Goal: Information Seeking & Learning: Learn about a topic

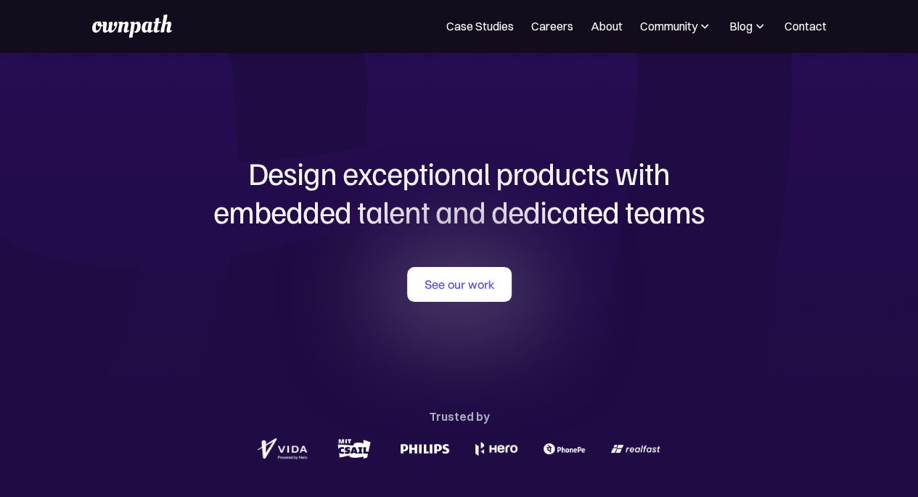
click at [454, 295] on link "See our work" at bounding box center [459, 284] width 104 height 35
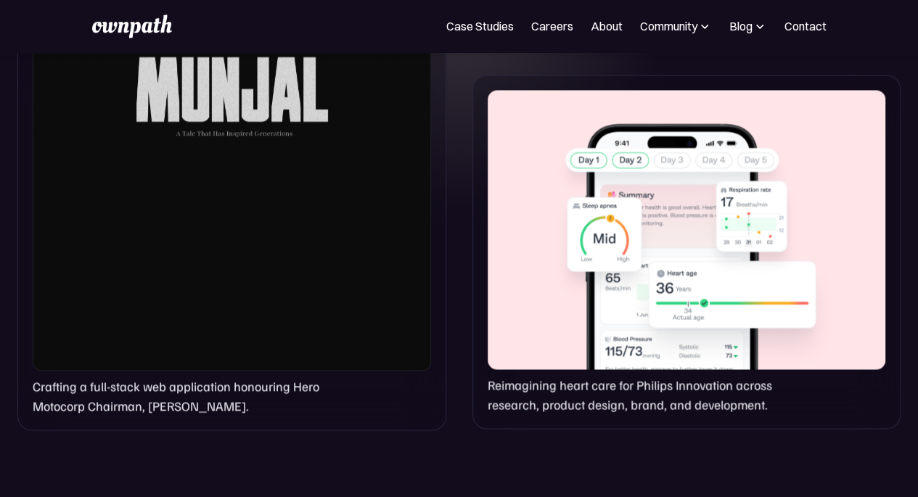
scroll to position [571, 0]
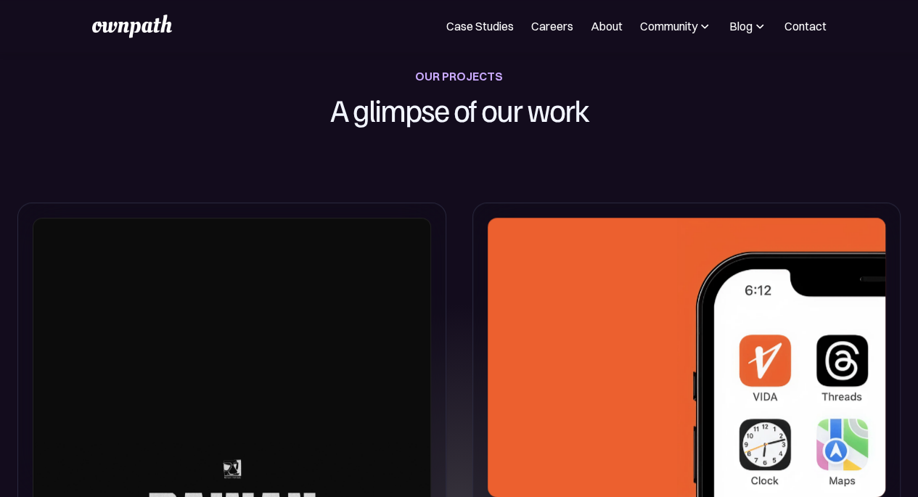
click at [541, 358] on div at bounding box center [685, 357] width 397 height 279
click at [405, 107] on h1 "A glimpse of our work" at bounding box center [459, 109] width 403 height 47
click at [635, 376] on div at bounding box center [685, 357] width 397 height 279
click at [744, 357] on img at bounding box center [781, 359] width 208 height 282
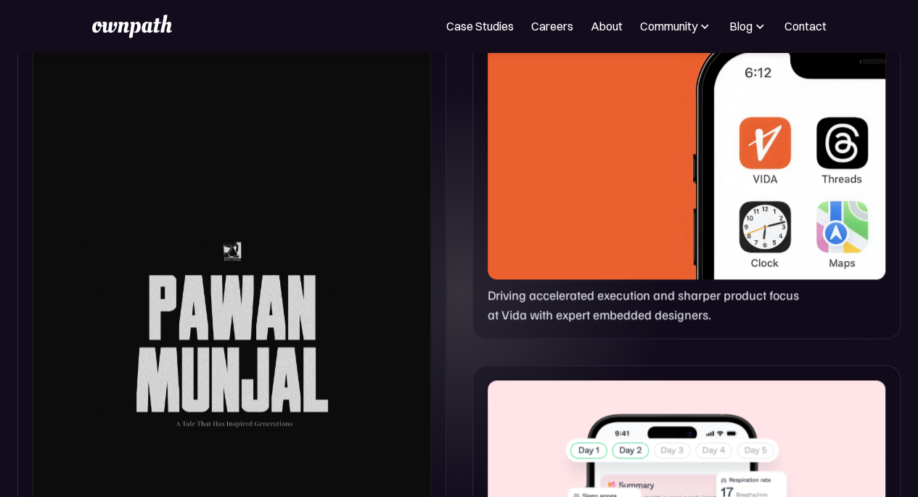
scroll to position [934, 0]
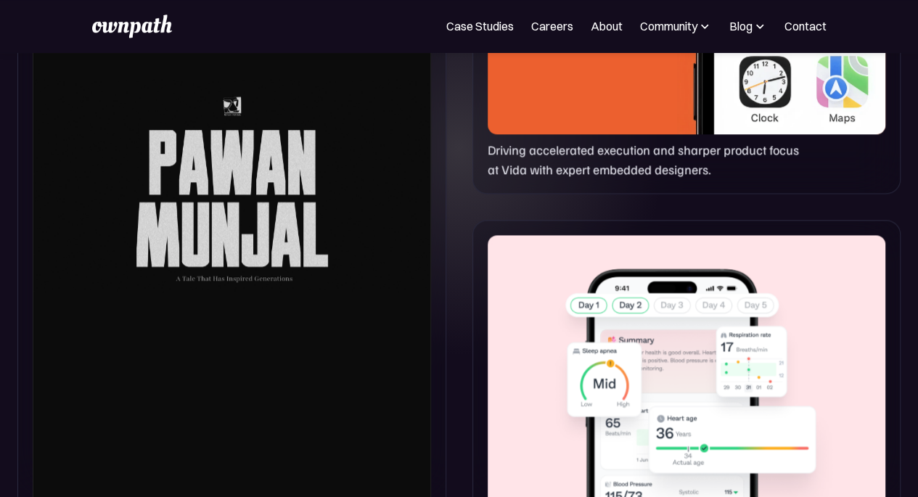
click at [263, 218] on div at bounding box center [232, 185] width 398 height 661
click at [300, 300] on div at bounding box center [232, 185] width 398 height 661
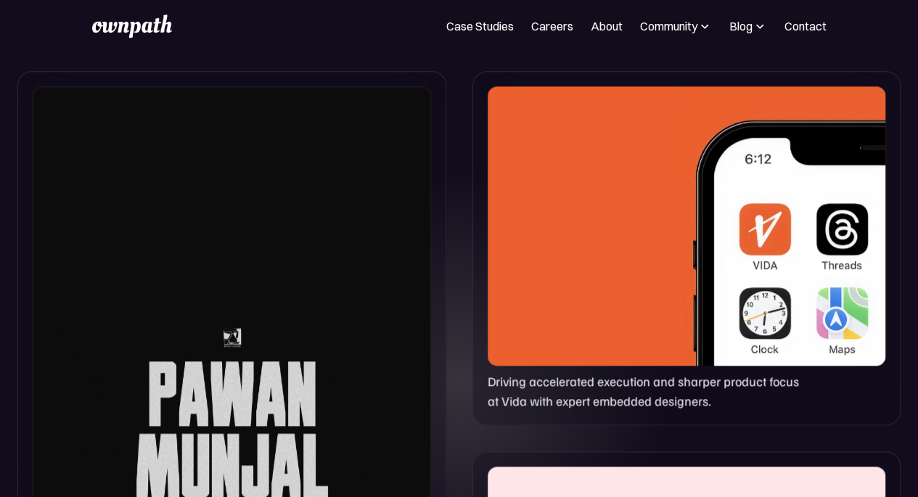
scroll to position [643, 0]
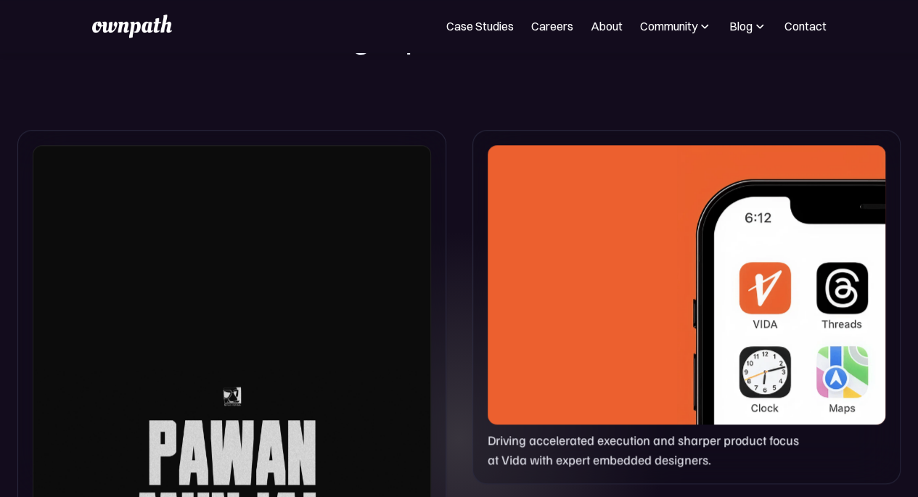
click at [751, 287] on img at bounding box center [781, 286] width 208 height 282
click at [757, 291] on img at bounding box center [781, 286] width 208 height 282
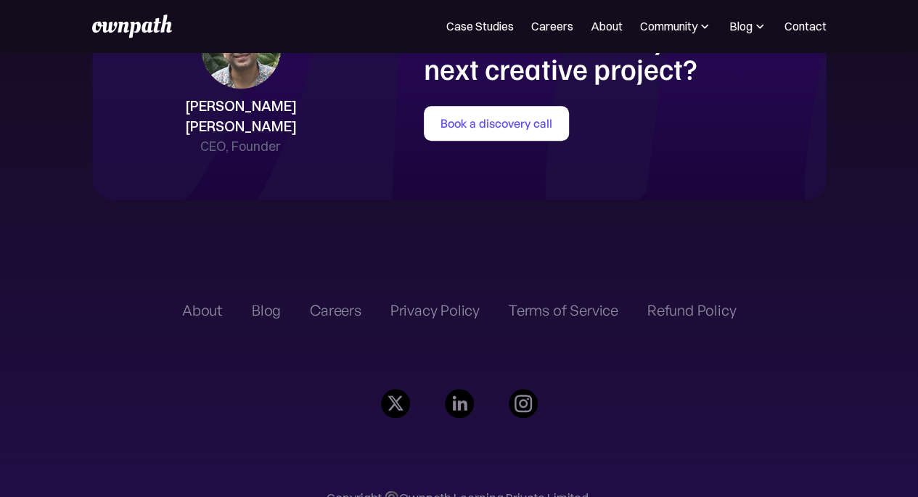
scroll to position [3327, 0]
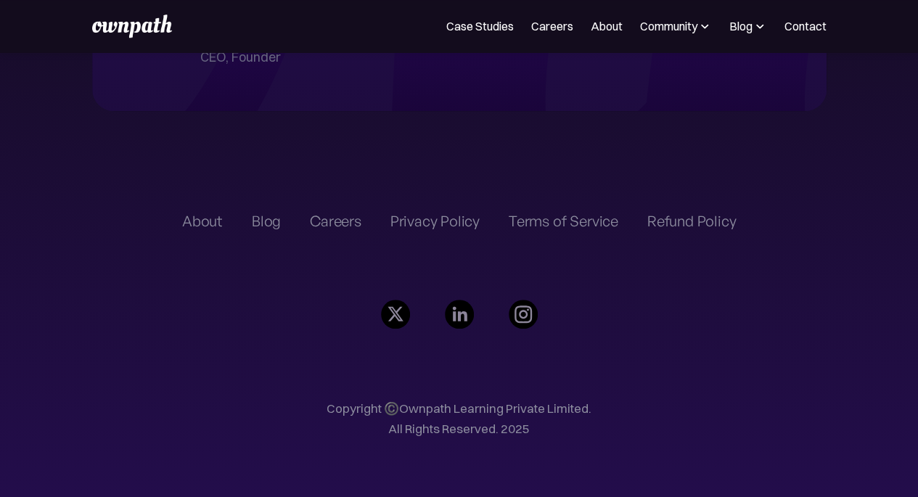
click at [598, 27] on link "About" at bounding box center [606, 25] width 32 height 17
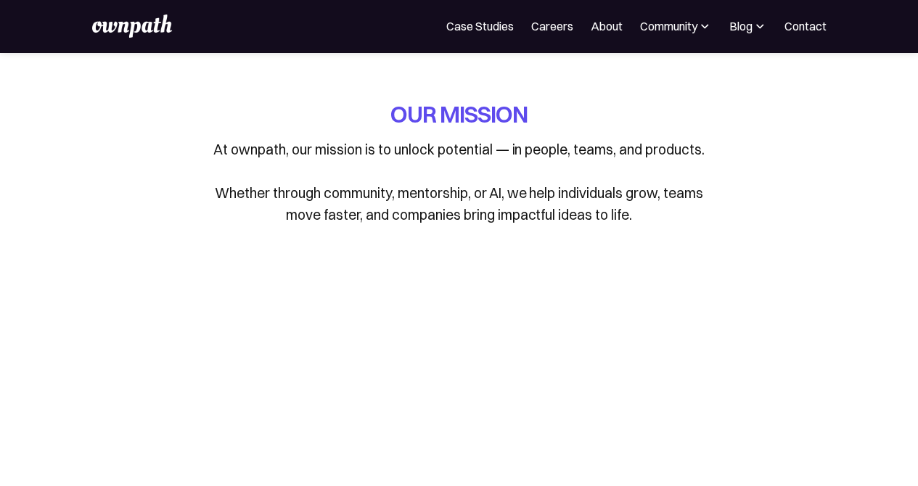
click at [554, 24] on link "Careers" at bounding box center [552, 25] width 42 height 17
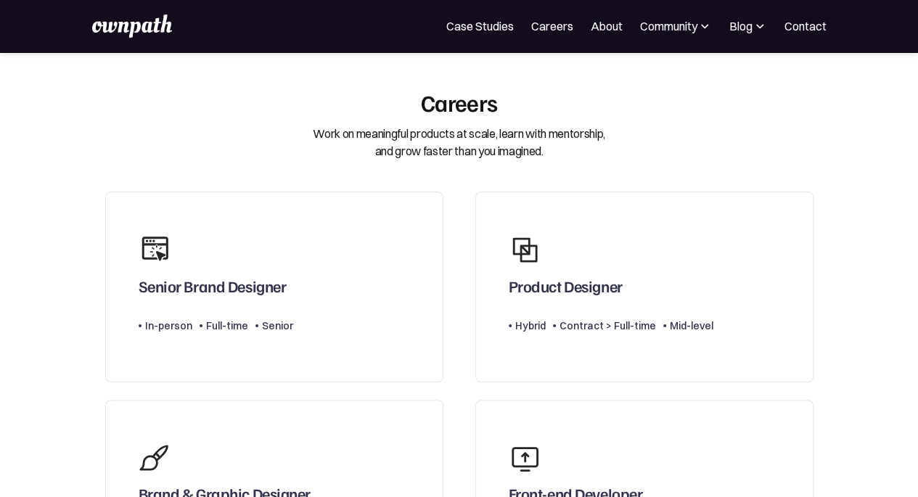
click at [476, 34] on link "Case Studies" at bounding box center [479, 25] width 67 height 17
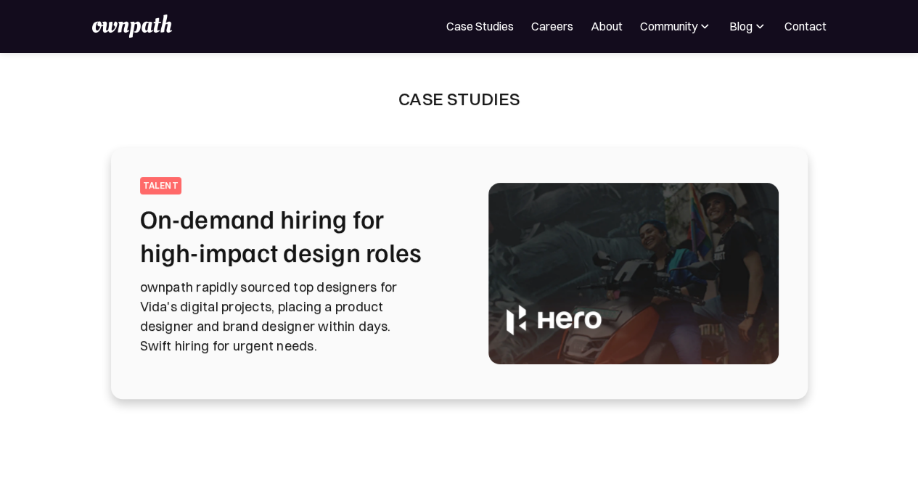
click at [530, 308] on img at bounding box center [633, 273] width 290 height 181
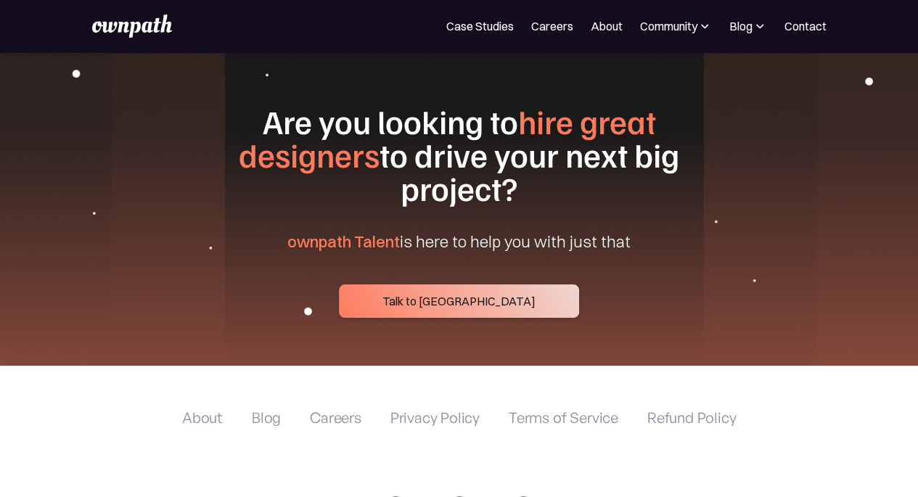
scroll to position [5595, 0]
